Goal: Task Accomplishment & Management: Use online tool/utility

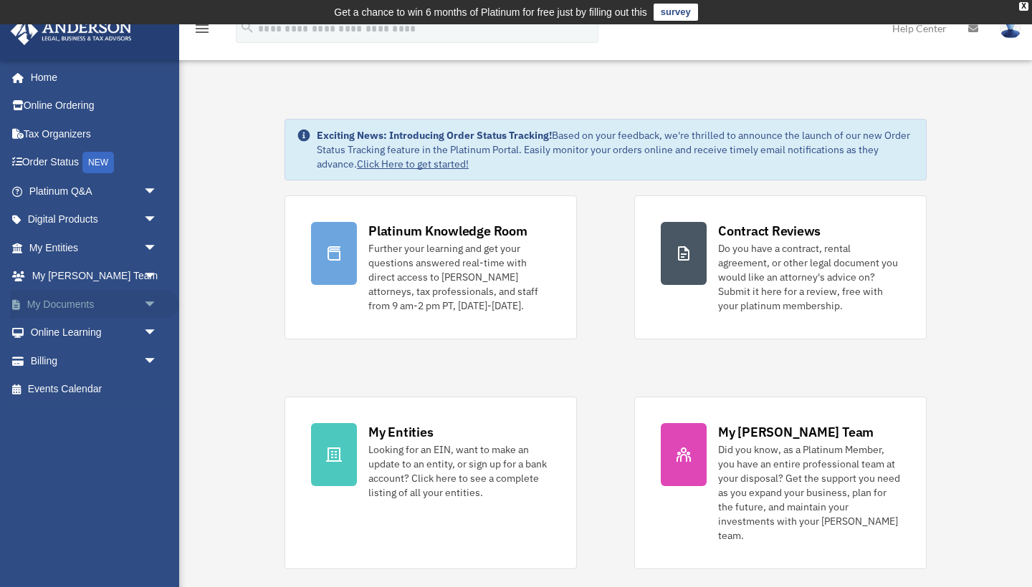
click at [79, 302] on link "My Documents arrow_drop_down" at bounding box center [94, 304] width 169 height 29
click at [153, 299] on span "arrow_drop_down" at bounding box center [157, 304] width 29 height 29
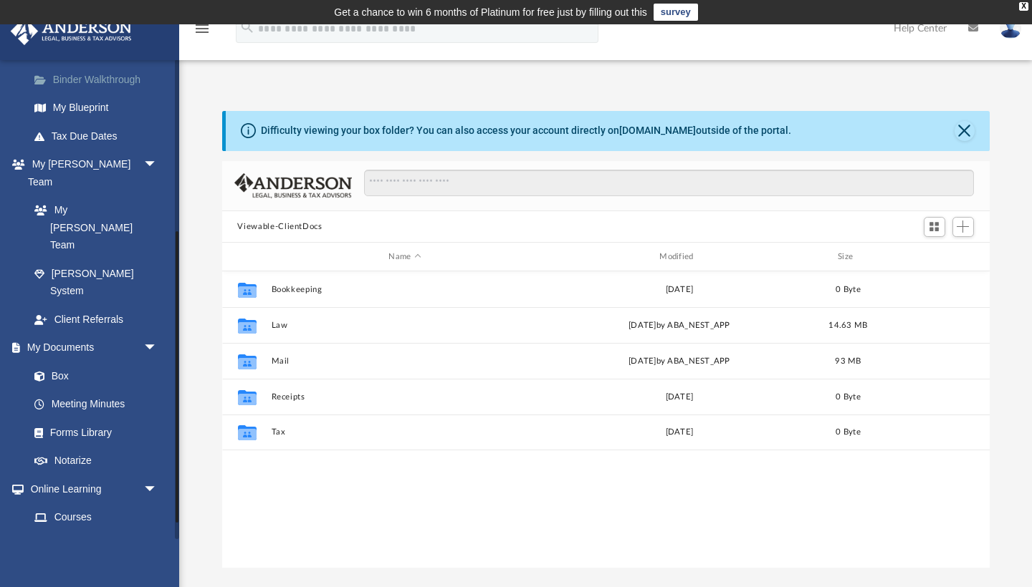
scroll to position [287, 0]
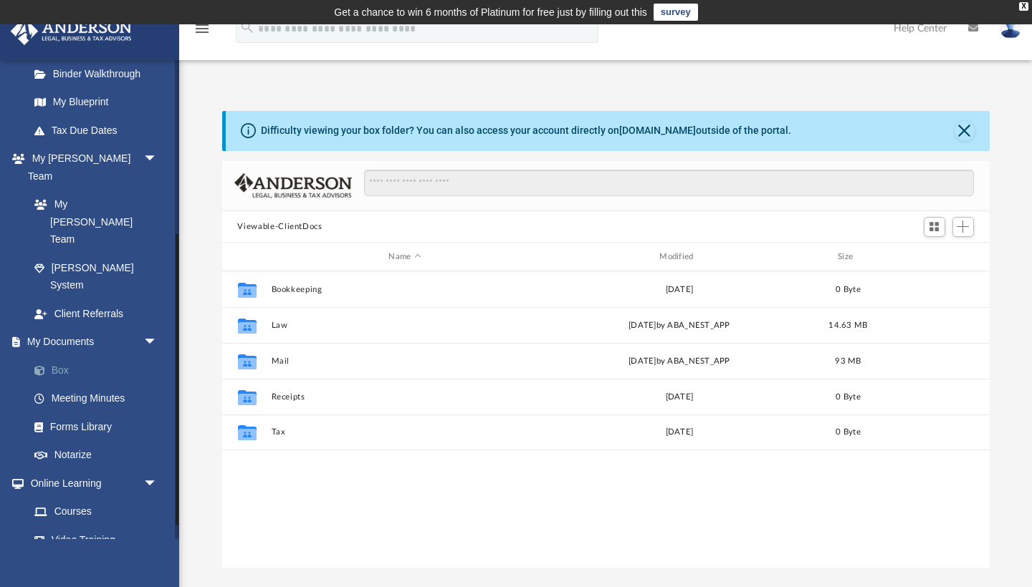
click at [63, 356] on link "Box" at bounding box center [99, 370] width 159 height 29
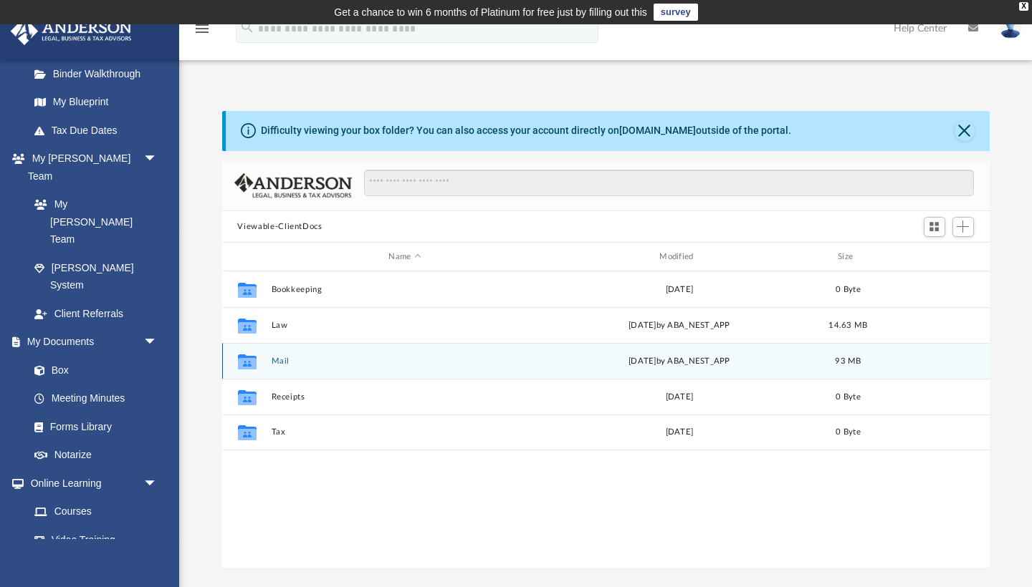
click at [286, 362] on button "Mail" at bounding box center [405, 361] width 268 height 9
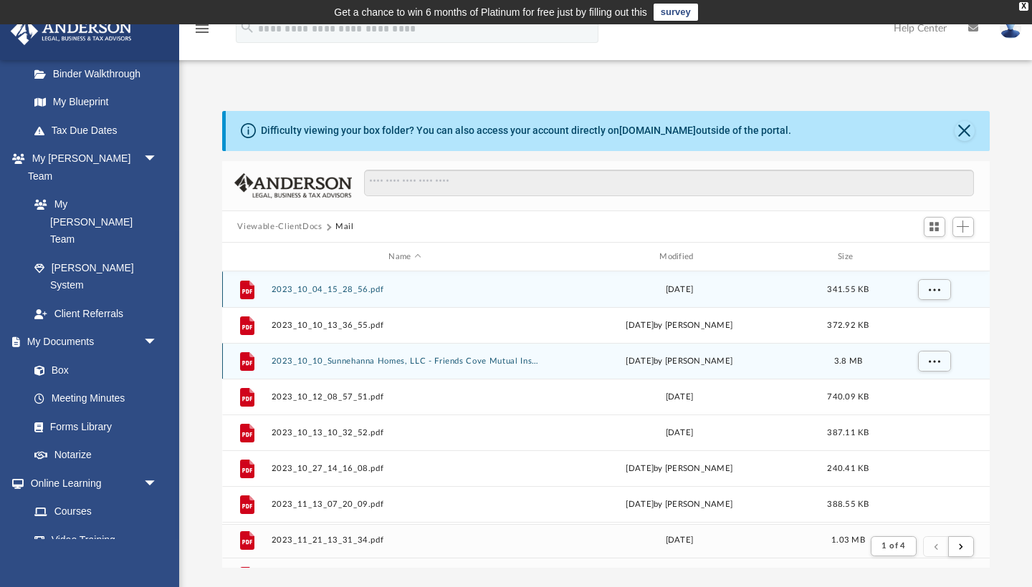
scroll to position [282, 767]
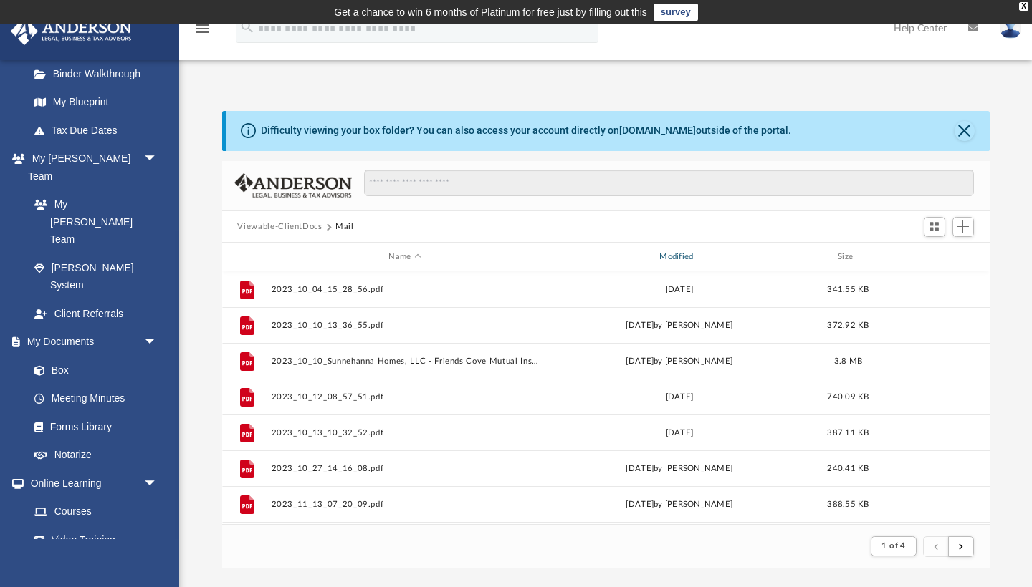
click at [681, 261] on div "Modified" at bounding box center [678, 257] width 268 height 13
click at [683, 259] on div "Modified" at bounding box center [678, 257] width 268 height 13
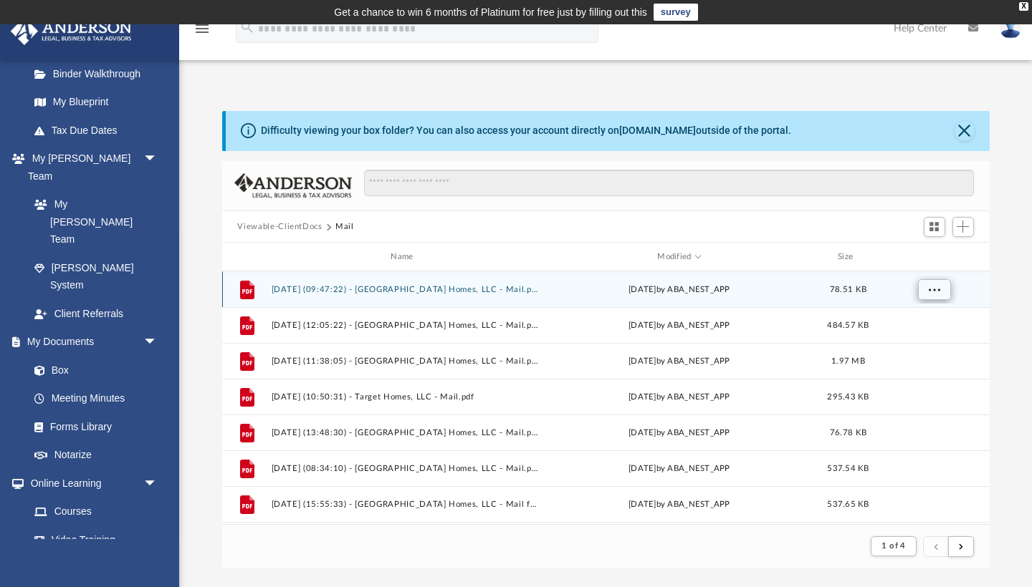
click at [939, 286] on span "More options" at bounding box center [933, 290] width 11 height 8
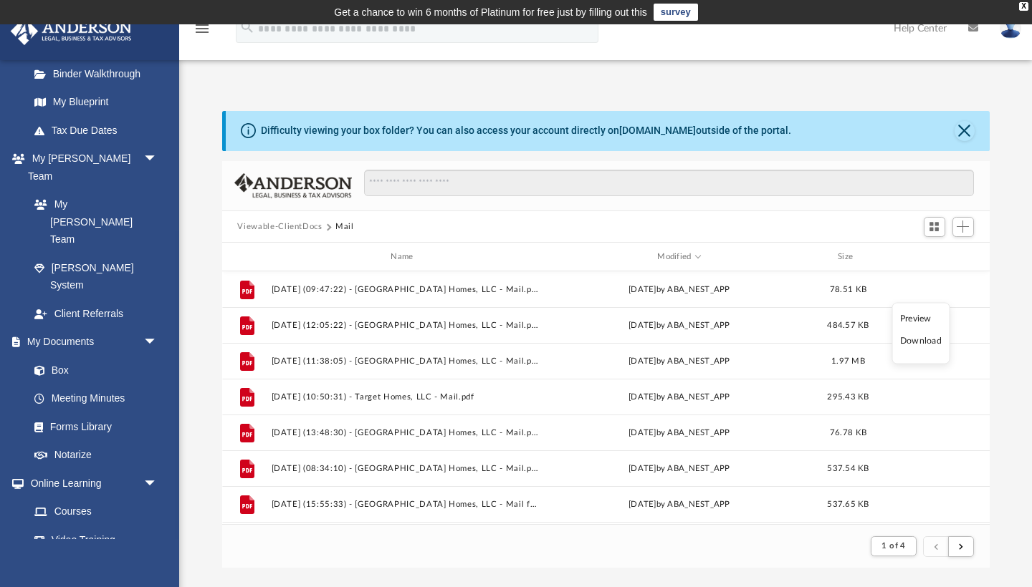
click at [921, 318] on li "Preview" at bounding box center [921, 318] width 42 height 15
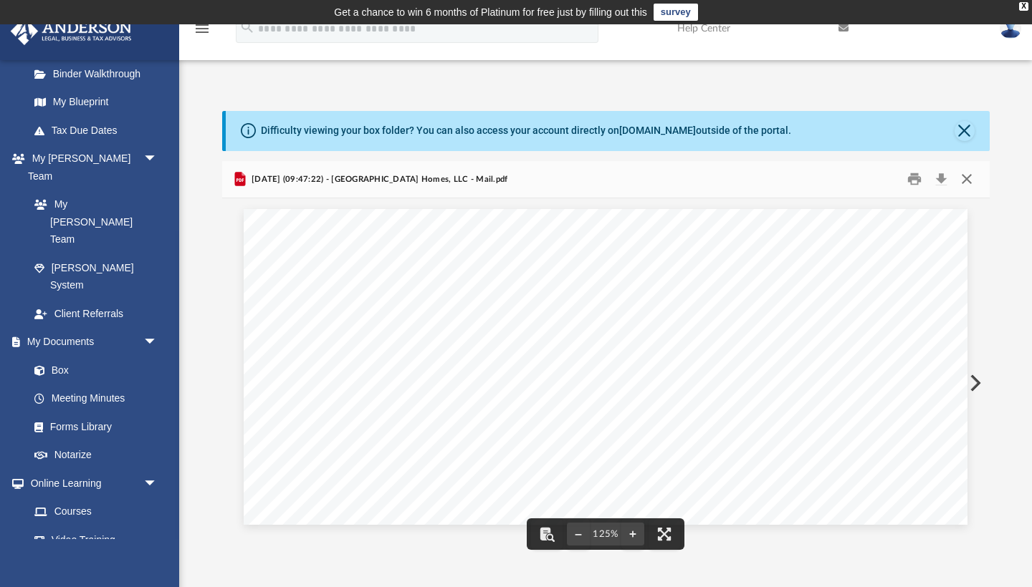
click at [964, 179] on button "Close" at bounding box center [967, 179] width 26 height 22
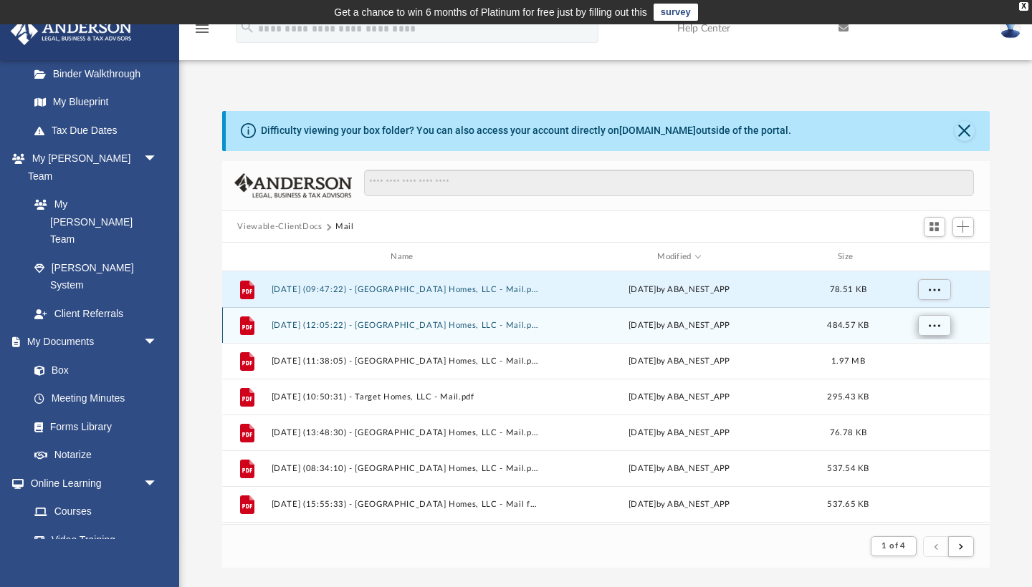
click at [934, 327] on span "More options" at bounding box center [933, 326] width 11 height 8
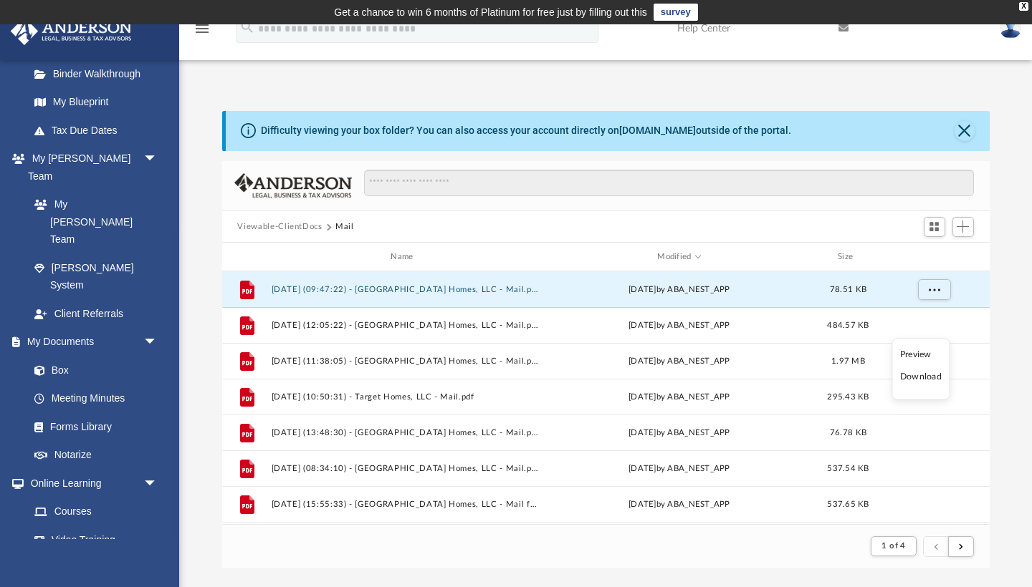
click at [925, 357] on li "Preview" at bounding box center [921, 354] width 42 height 15
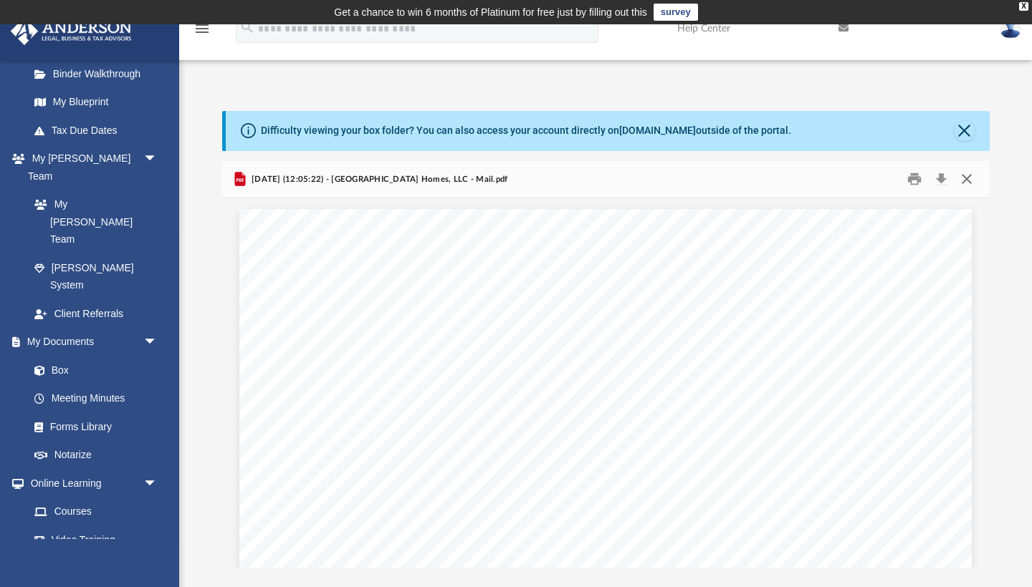
click at [962, 180] on button "Close" at bounding box center [967, 179] width 26 height 22
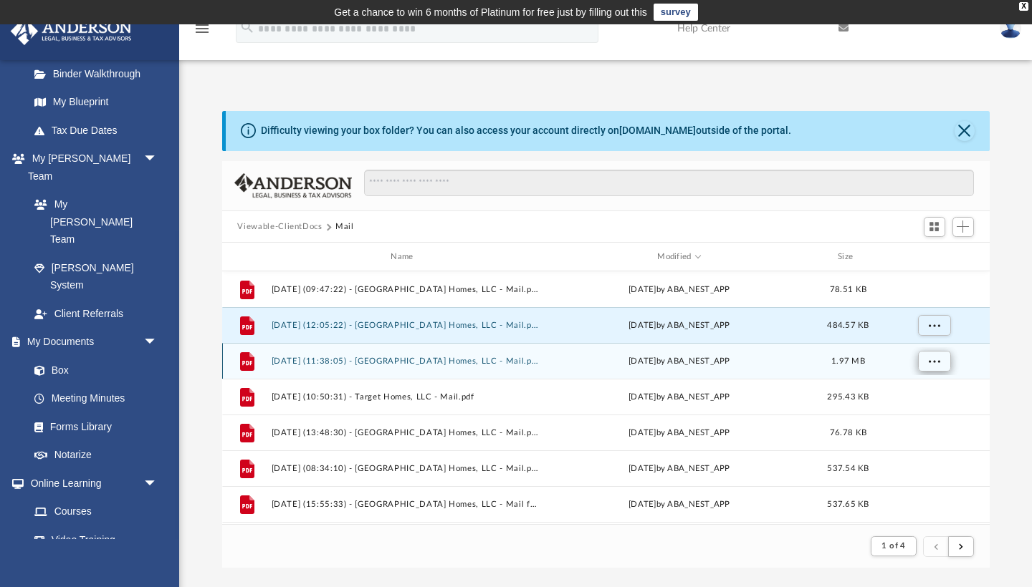
click at [934, 363] on span "More options" at bounding box center [933, 361] width 11 height 8
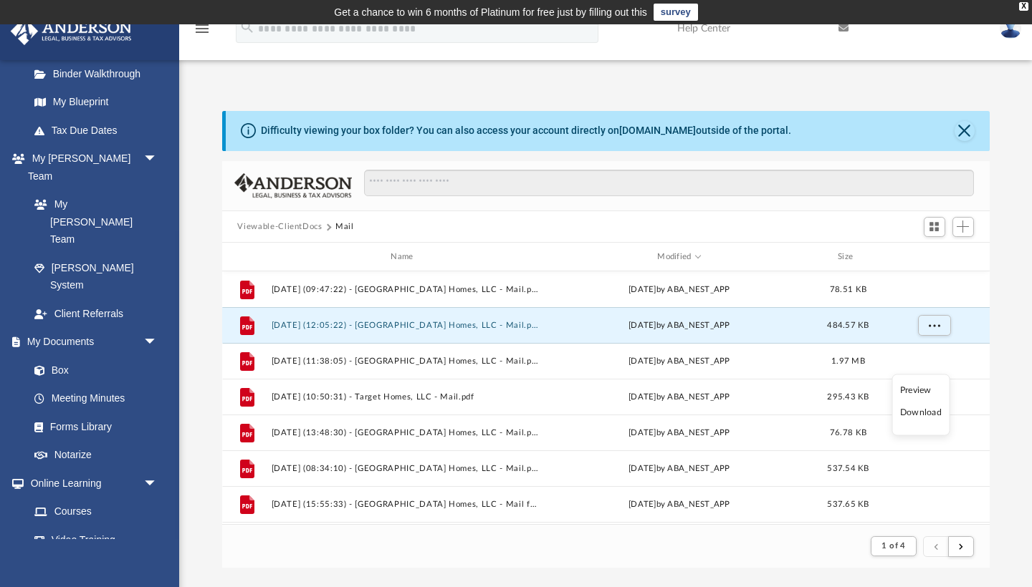
click at [925, 393] on li "Preview" at bounding box center [921, 390] width 42 height 15
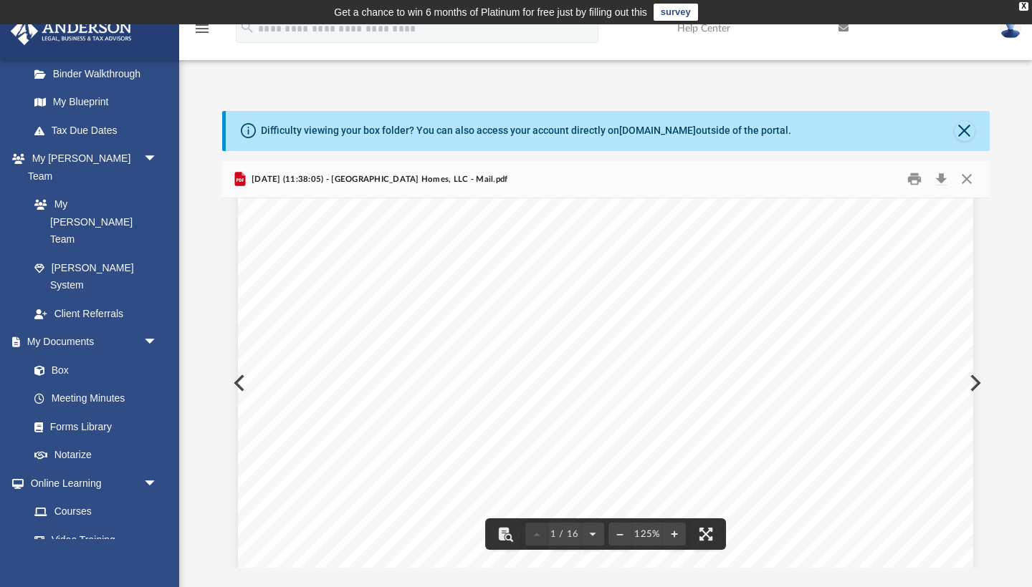
scroll to position [406, 0]
click at [964, 181] on button "Close" at bounding box center [967, 179] width 26 height 22
